Goal: Information Seeking & Learning: Learn about a topic

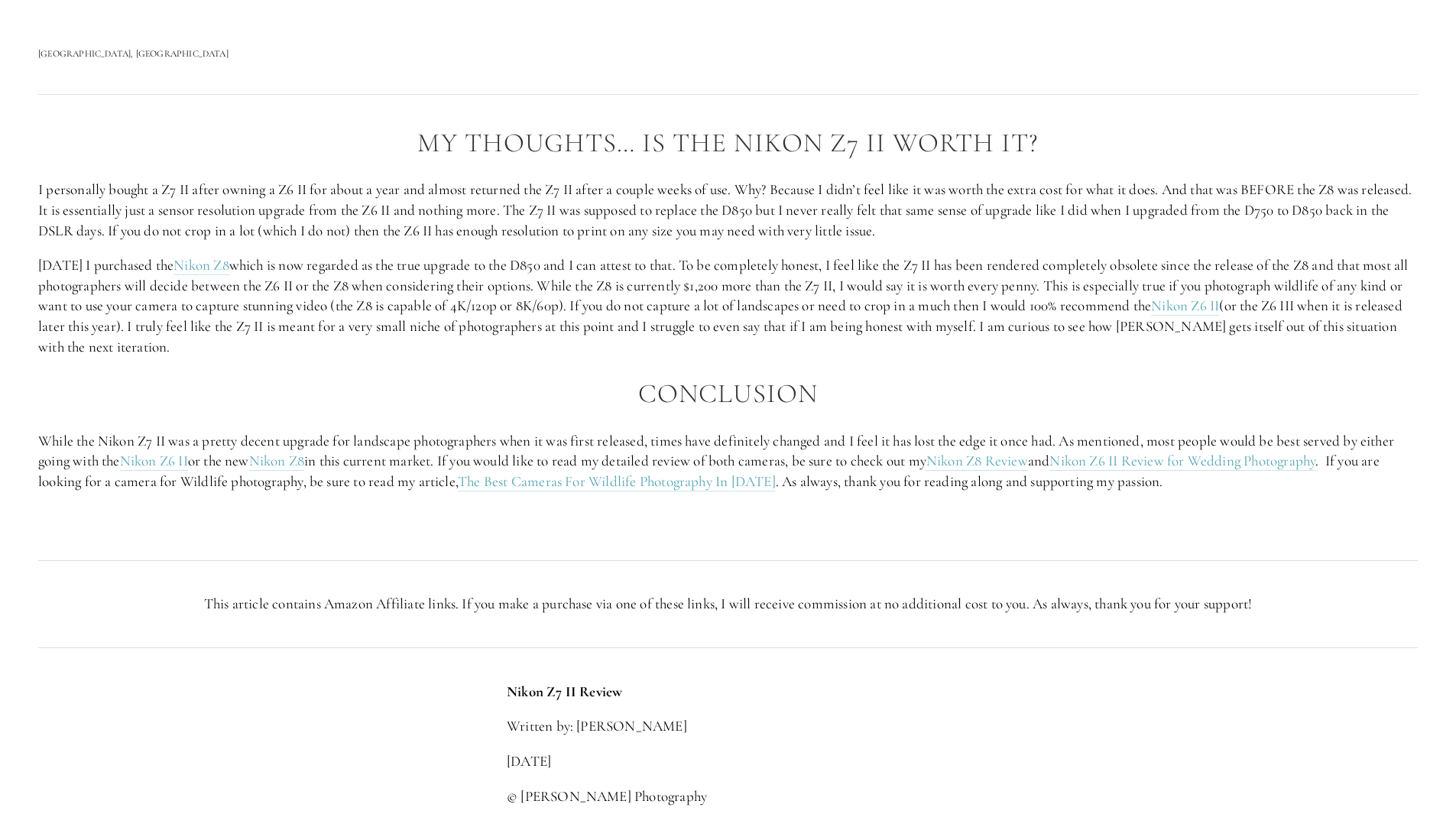
scroll to position [2980, 0]
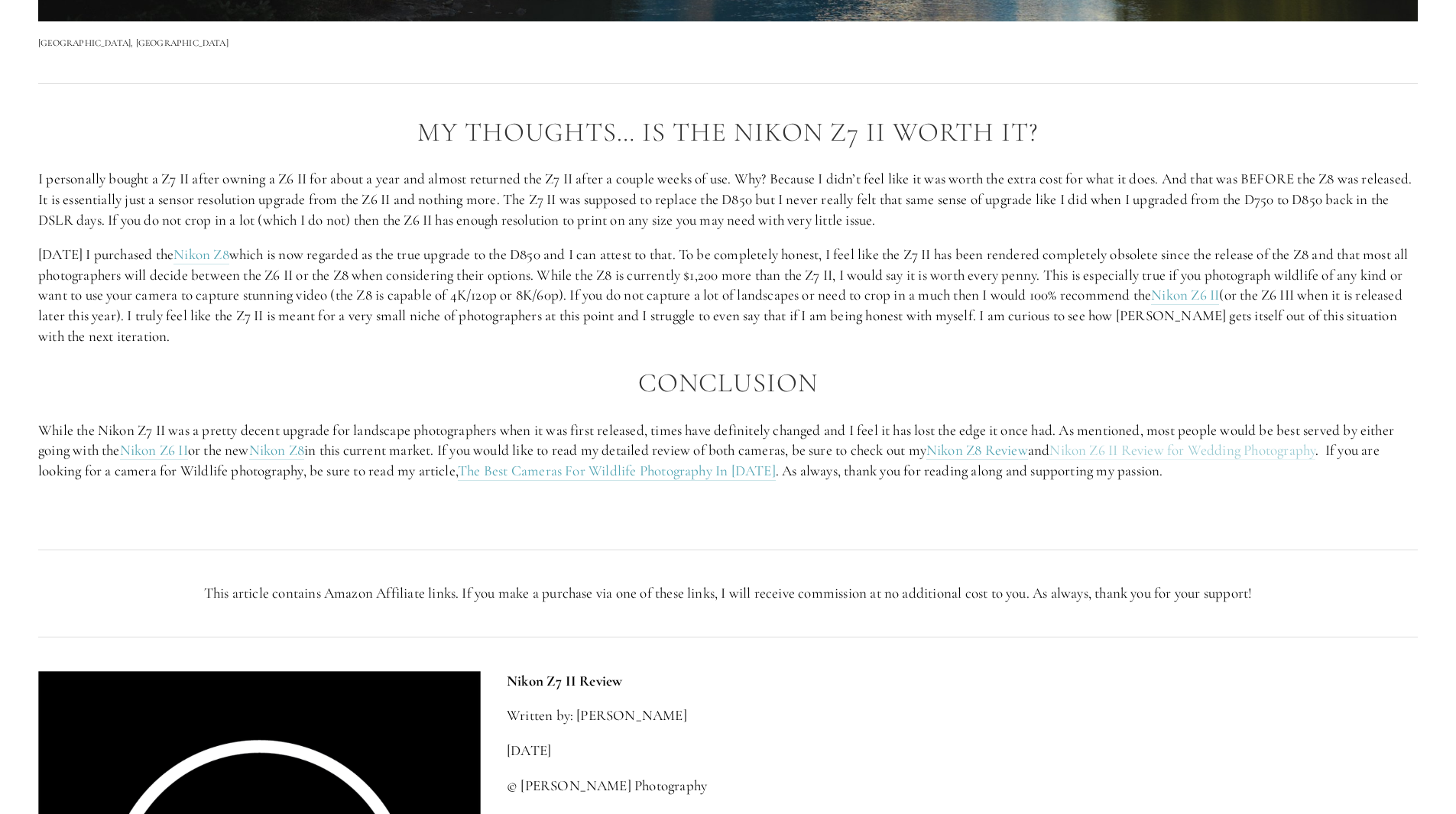
click at [1158, 456] on link "Nikon Z6 II Review for Wedding Photography" at bounding box center [1182, 450] width 266 height 19
click at [649, 472] on link "The Best Cameras For Wildlife Photography In 2024" at bounding box center [617, 471] width 318 height 19
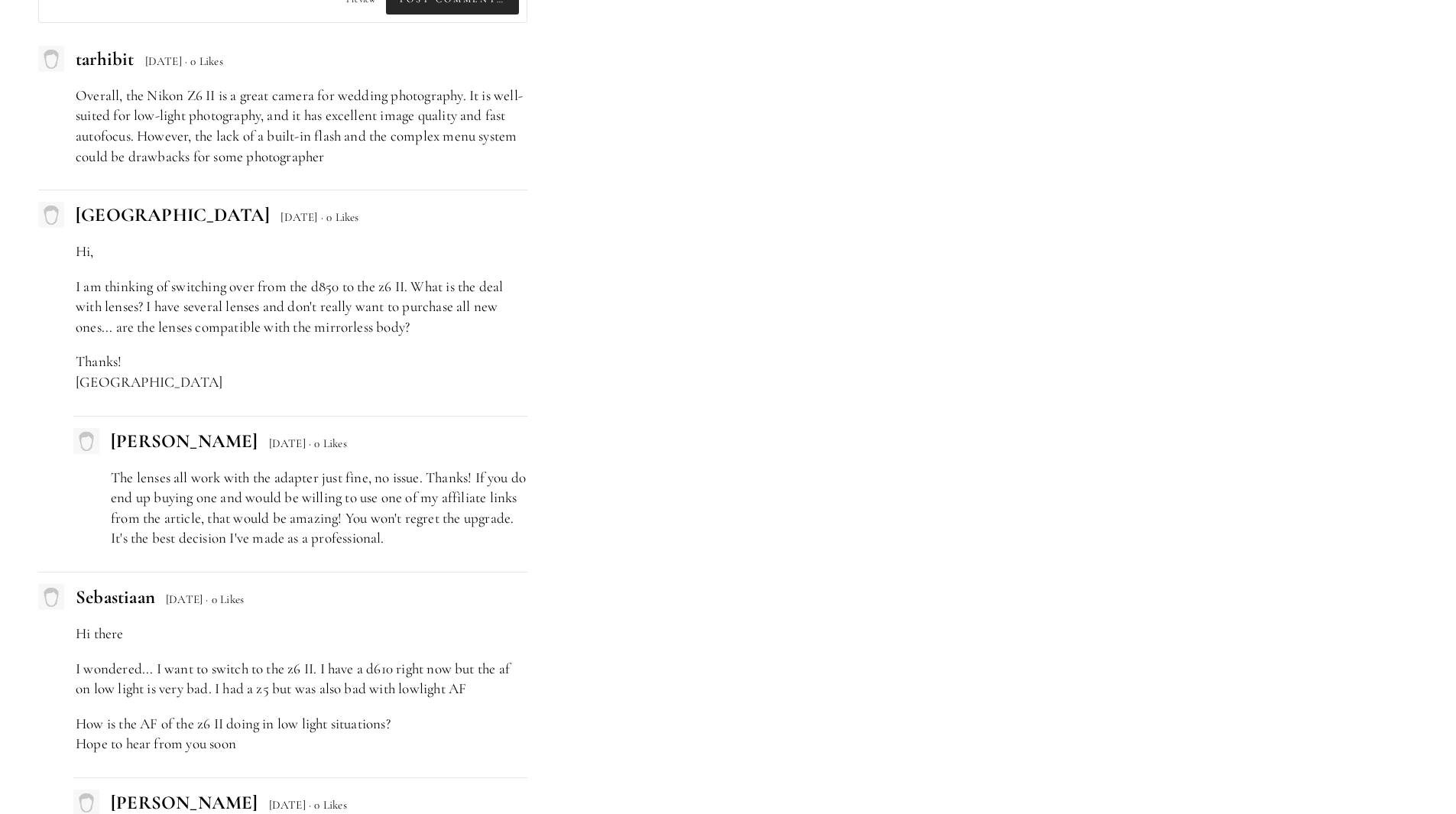
scroll to position [3972, 0]
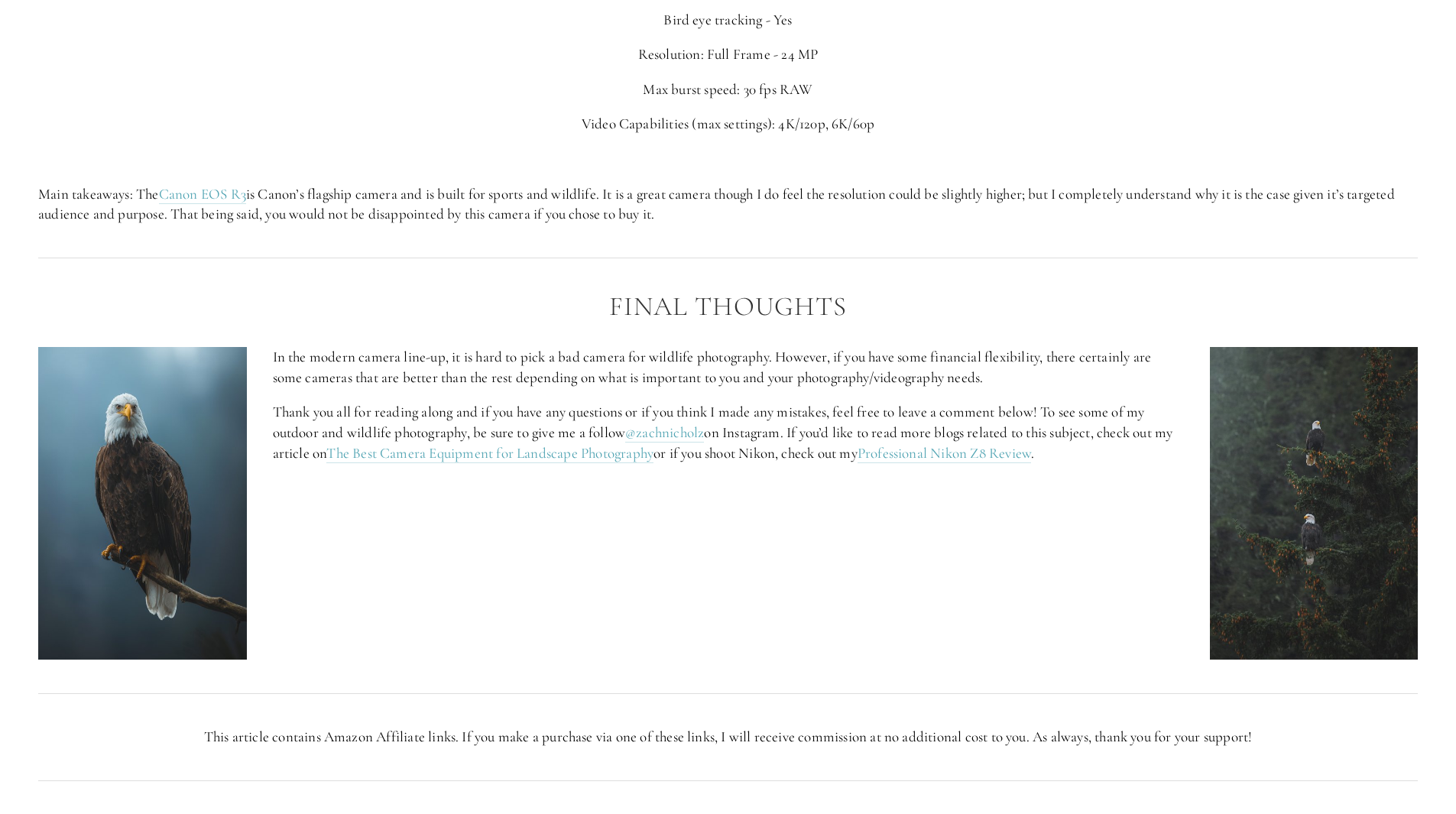
scroll to position [6417, 0]
